Goal: Find specific page/section: Find specific page/section

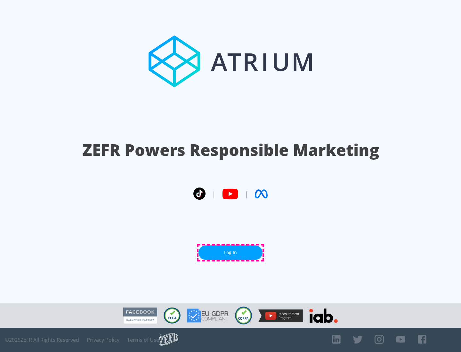
click at [230, 253] on link "Log In" at bounding box center [230, 253] width 64 height 14
